Goal: Use online tool/utility

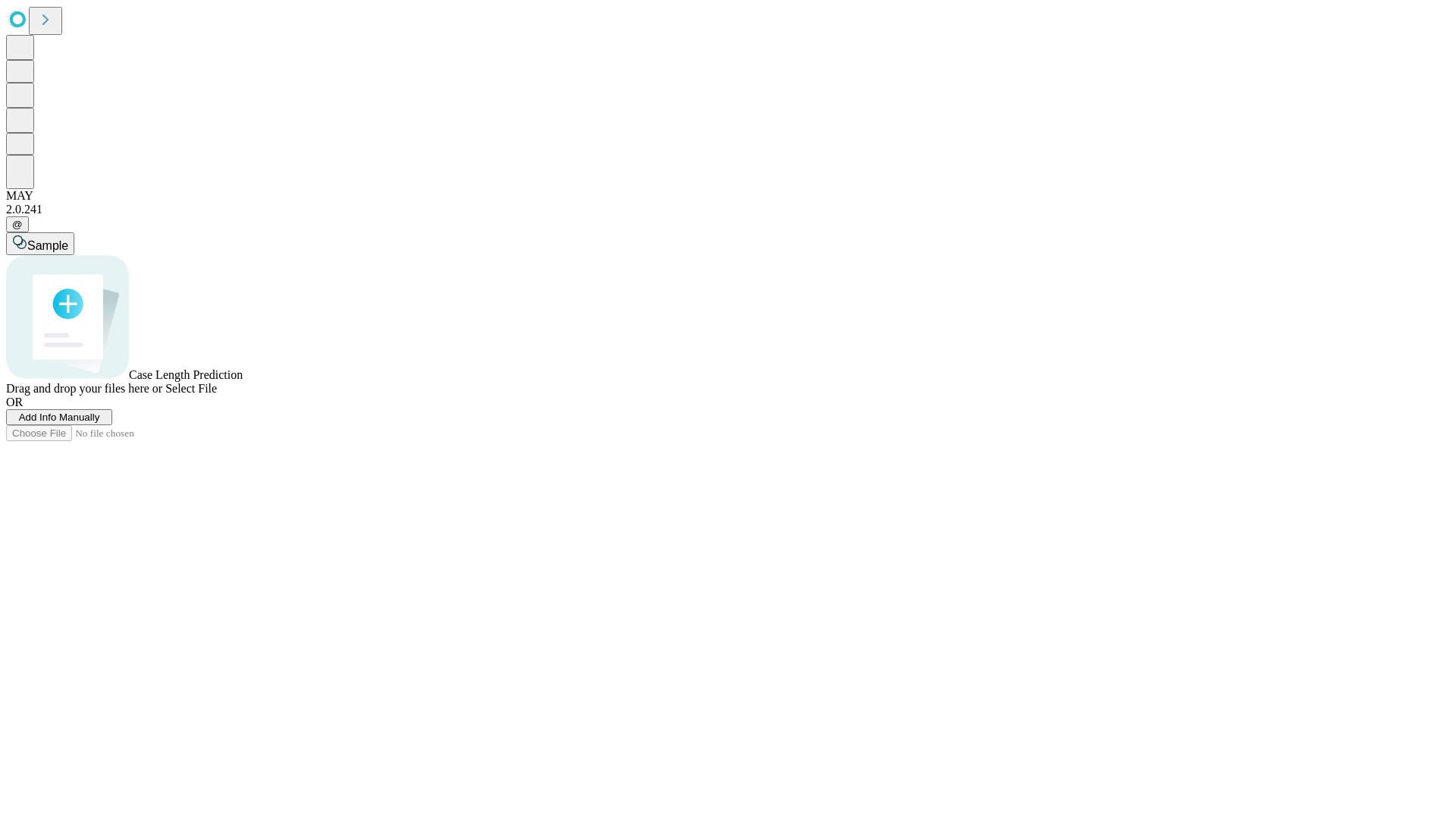
click at [217, 395] on span "Select File" at bounding box center [191, 388] width 51 height 13
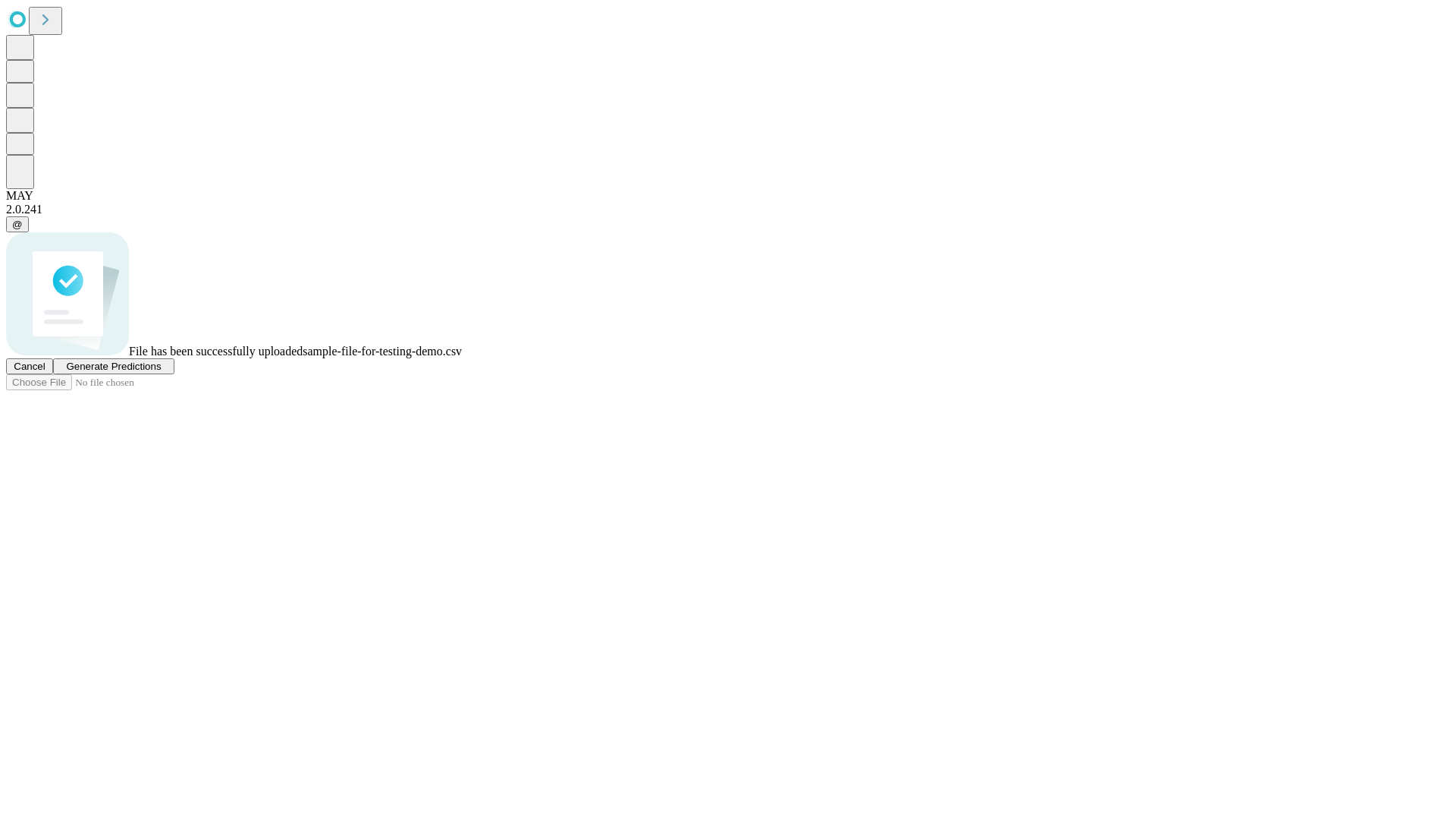
click at [161, 372] on span "Generate Predictions" at bounding box center [114, 366] width 95 height 11
